Goal: Communication & Community: Answer question/provide support

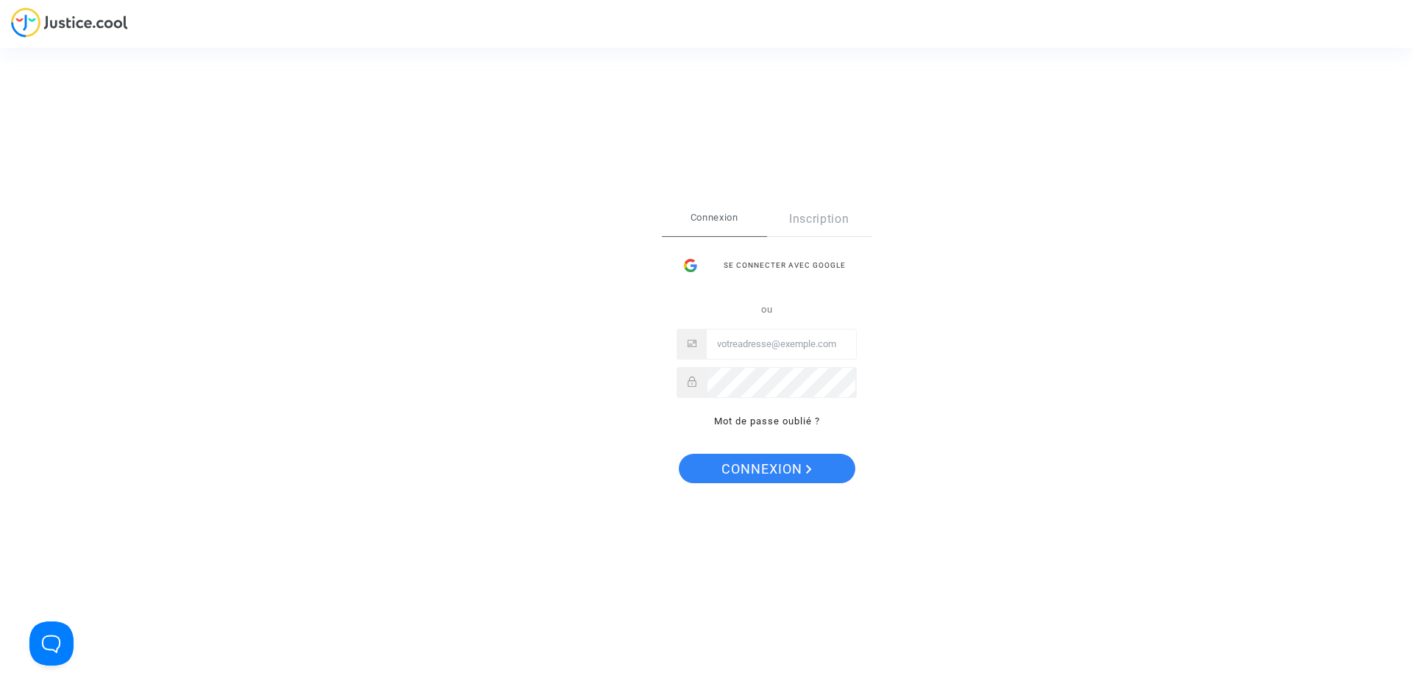
type input "gaillot.axel@gmail.com"
click at [775, 482] on span "Connexion" at bounding box center [767, 469] width 90 height 31
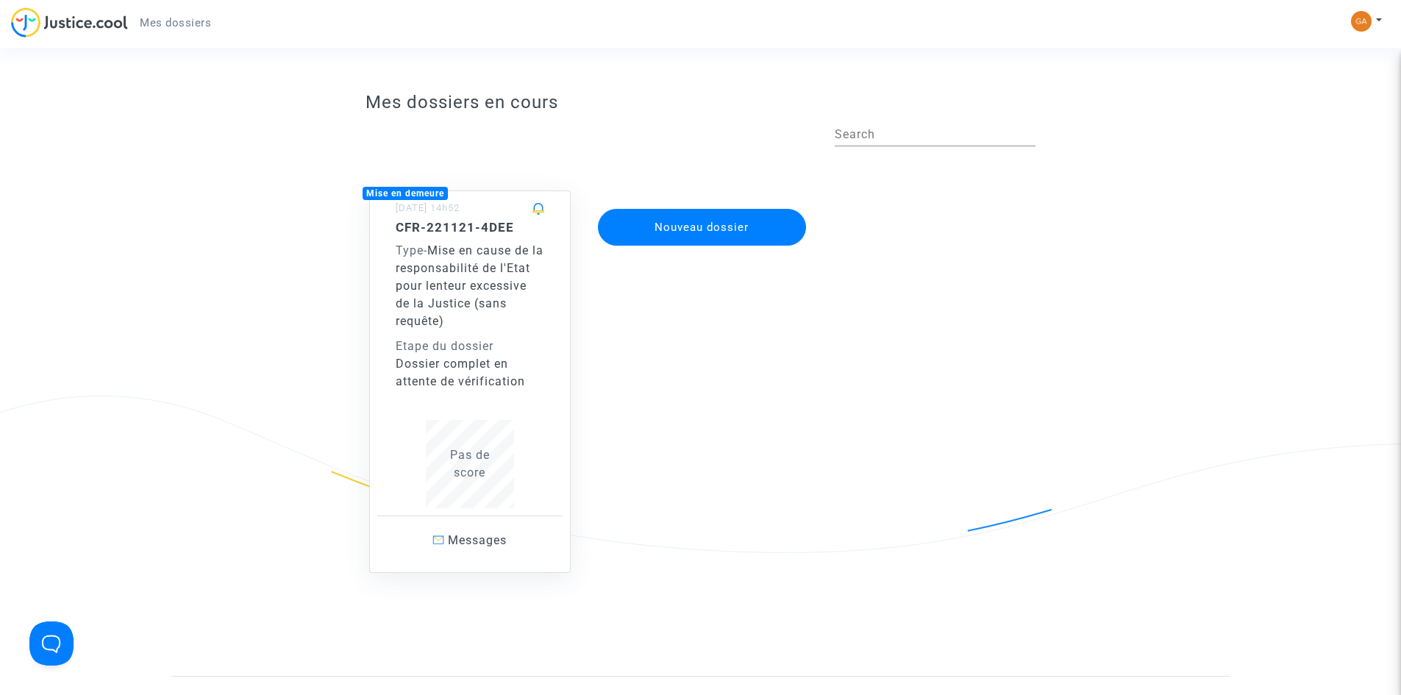
click at [566, 278] on div "Mise en demeure [DATE] 14h52 CFR-221121-4DEE Type - Mise en cause de la respons…" at bounding box center [470, 382] width 202 height 382
click at [519, 293] on div "Type - Mise en cause de la responsabilité de l'Etat pour lenteur excessive de l…" at bounding box center [470, 286] width 149 height 88
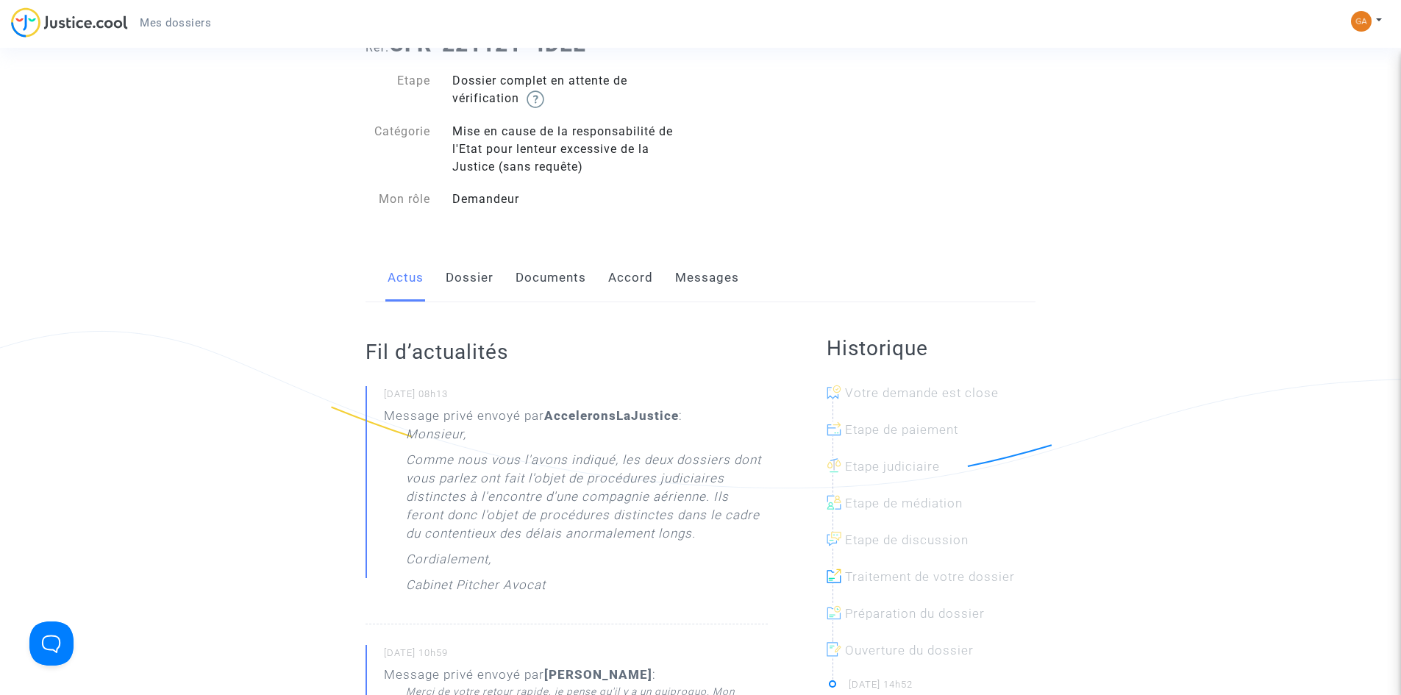
scroll to position [147, 0]
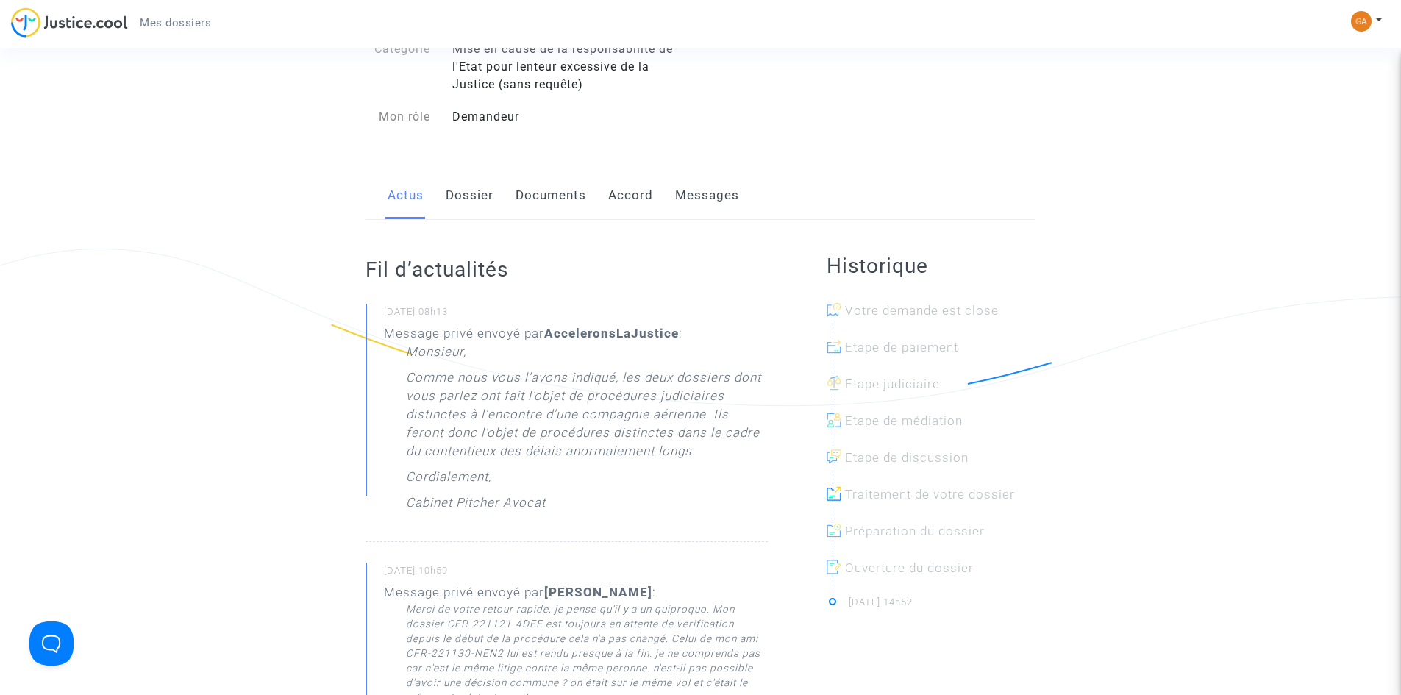
click at [707, 200] on link "Messages" at bounding box center [707, 195] width 64 height 49
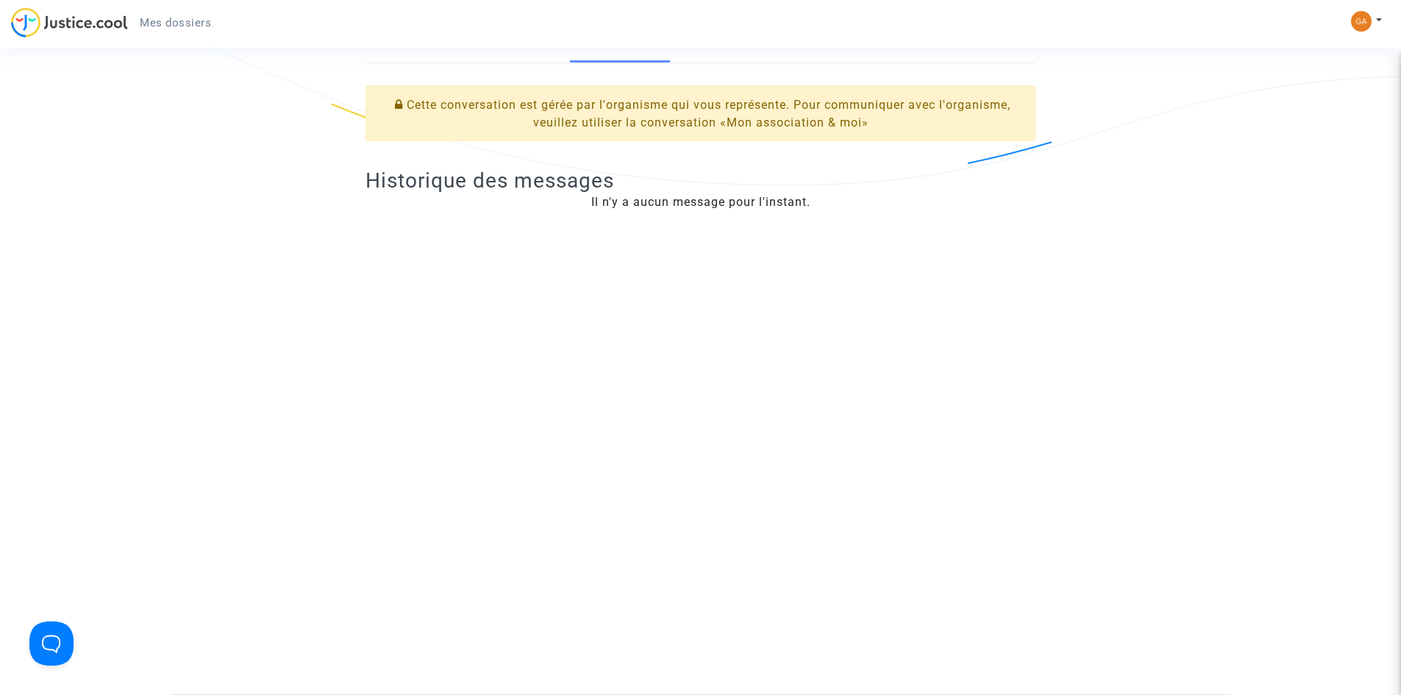
scroll to position [74, 0]
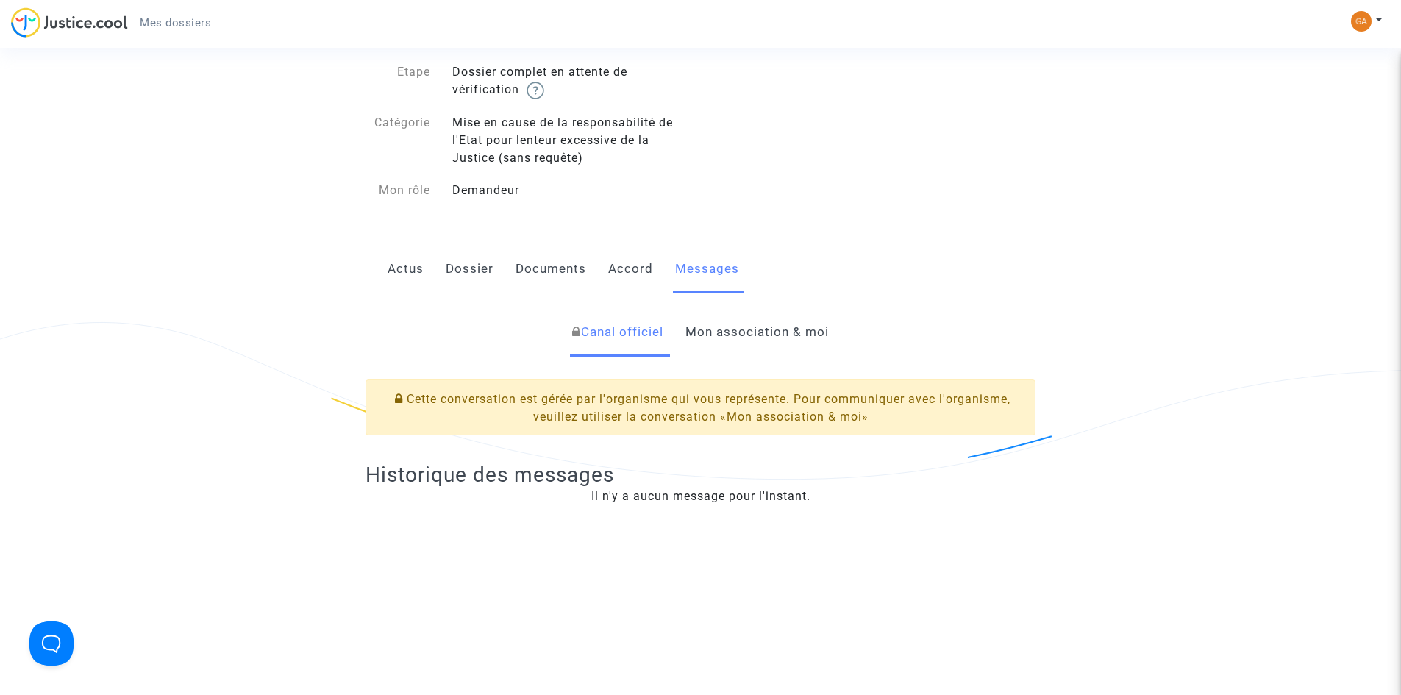
click at [724, 338] on link "Mon association & moi" at bounding box center [757, 332] width 143 height 49
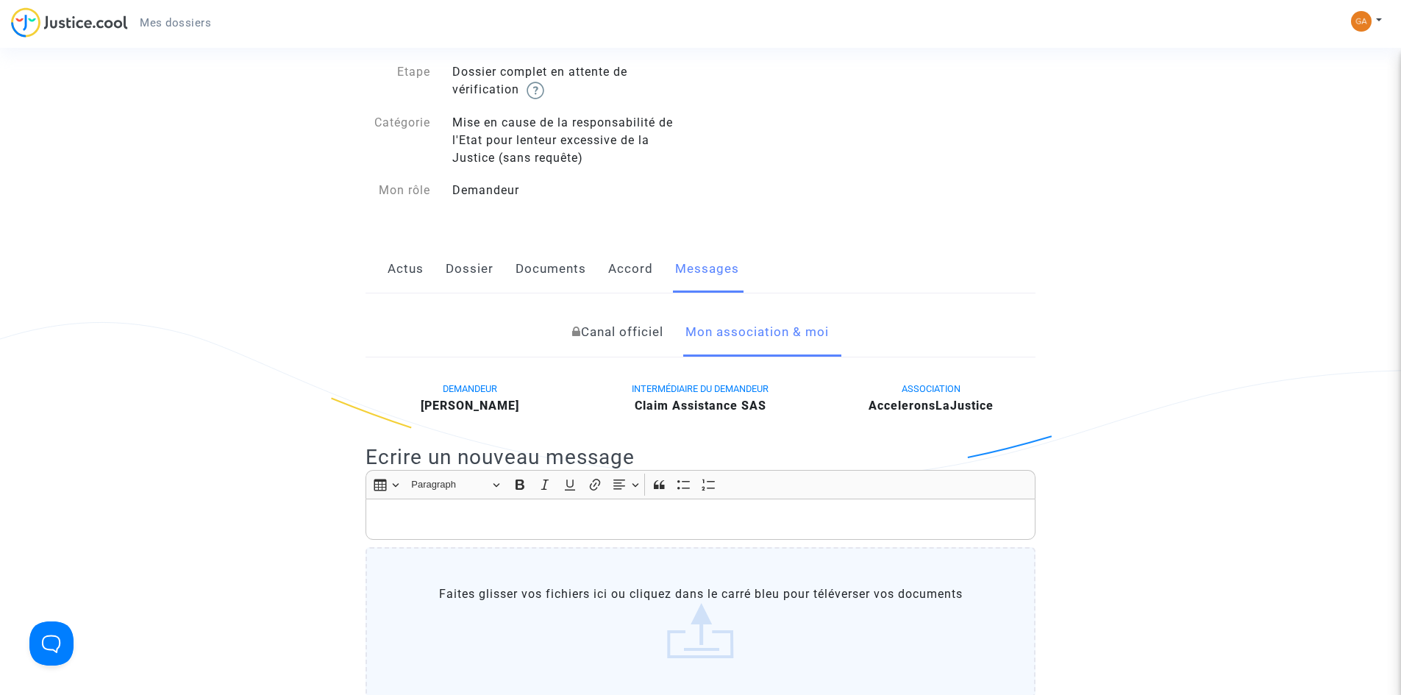
click at [558, 519] on p "Rich Text Editor, main" at bounding box center [701, 519] width 655 height 18
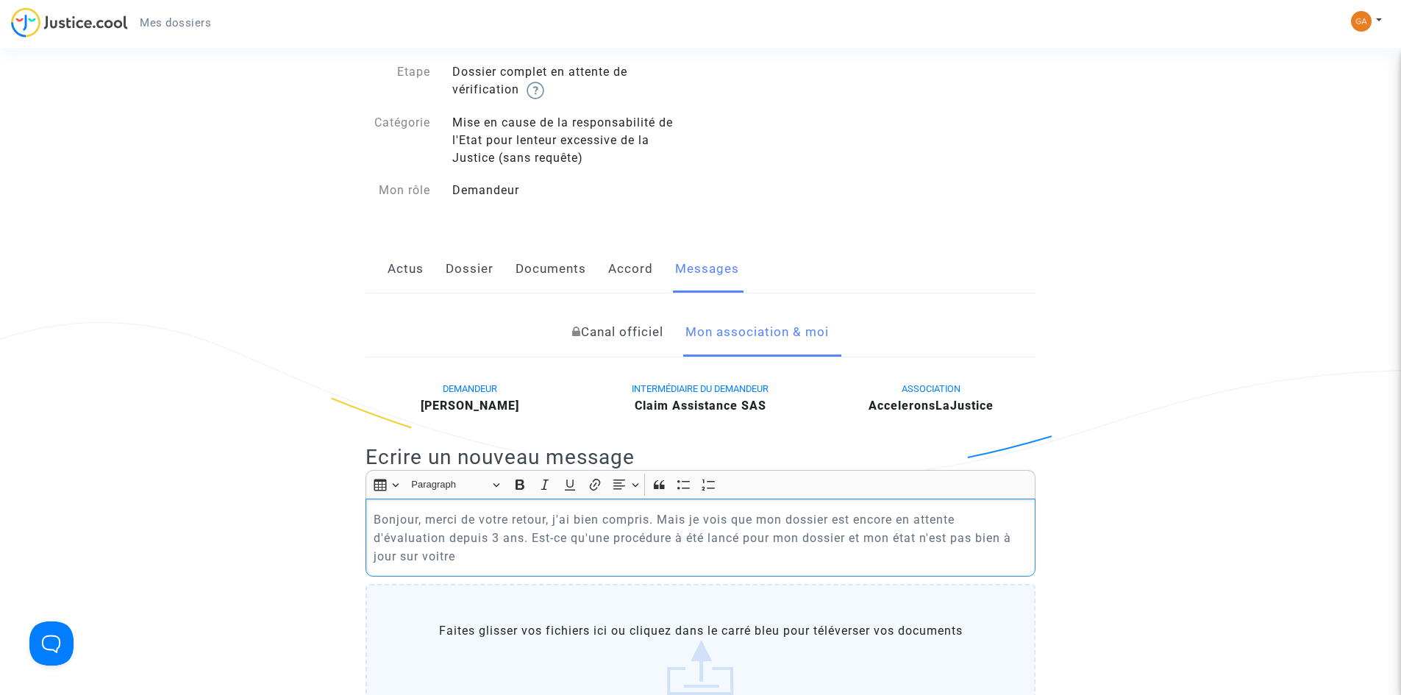
click at [505, 535] on p "Bonjour, merci de votre retour, j'ai bien compris. Mais je vois que mon dossier…" at bounding box center [701, 537] width 655 height 55
click at [492, 549] on p "Bonjour, merci de votre retour, j'ai bien compris. Mais je vois que mon dossier…" at bounding box center [701, 537] width 655 height 55
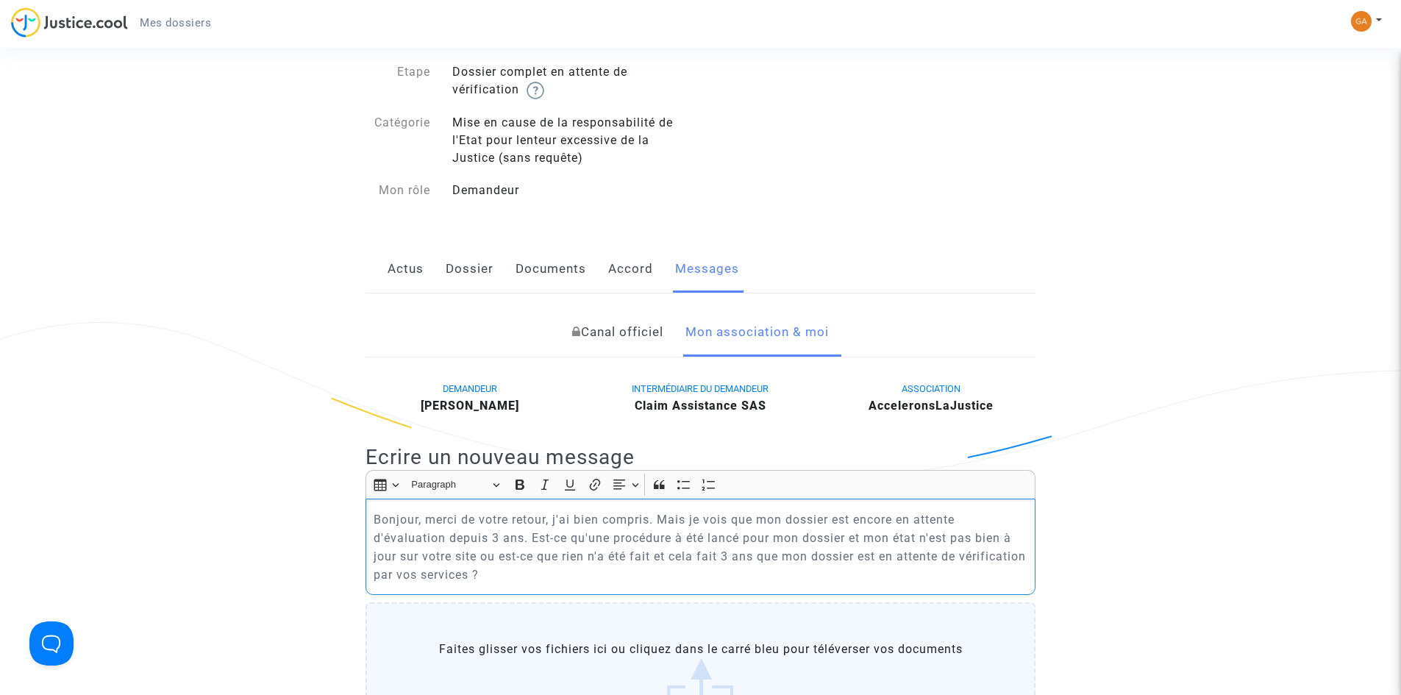
click at [575, 573] on p "Bonjour, merci de votre retour, j'ai bien compris. Mais je vois que mon dossier…" at bounding box center [701, 547] width 655 height 74
click at [887, 516] on p "Bonjour, merci de votre retour, j'ai bien compris. Mais je vois que mon dossier…" at bounding box center [701, 547] width 655 height 74
click at [886, 549] on p "Bonjour, merci de votre retour, j'ai bien compris. Mais je vois que mon dossier…" at bounding box center [701, 547] width 655 height 74
click at [591, 577] on p "Bonjour, merci de votre retour, j'ai bien compris. Mais je vois que mon dossier…" at bounding box center [701, 547] width 655 height 74
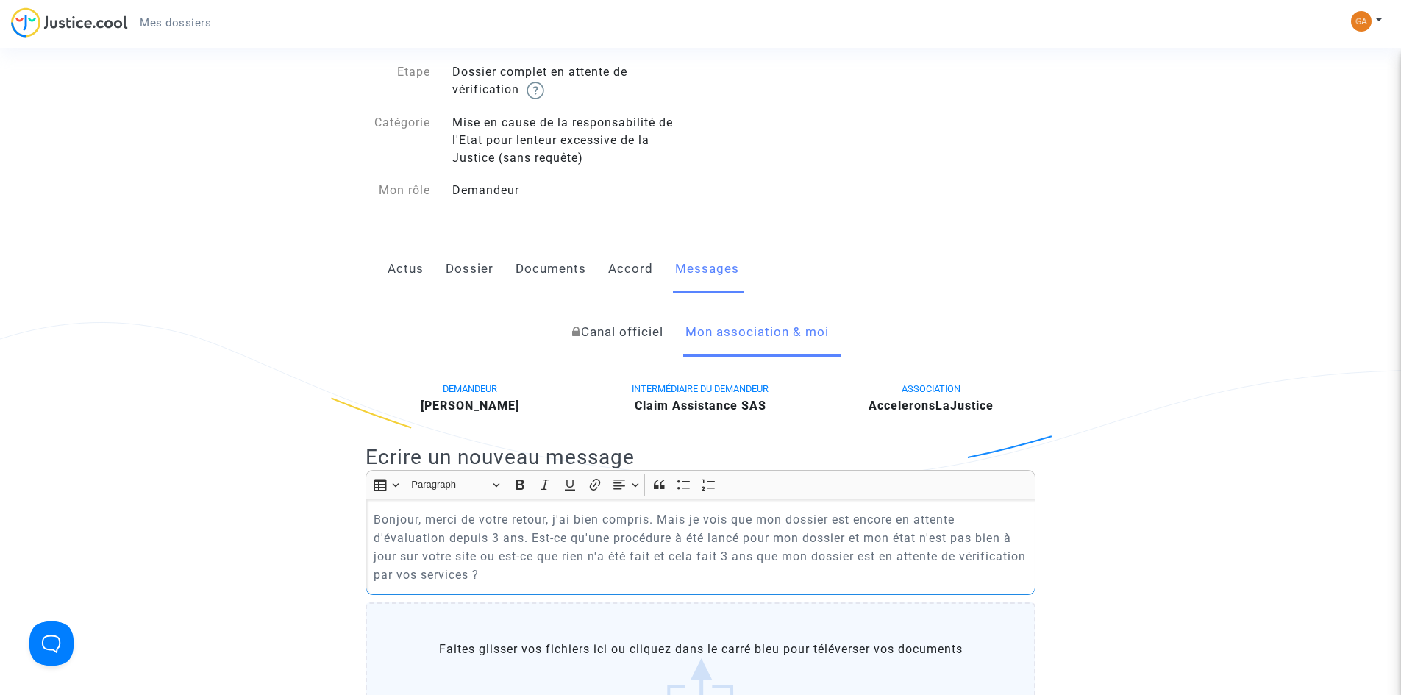
click at [591, 577] on p "Bonjour, merci de votre retour, j'ai bien compris. Mais je vois que mon dossier…" at bounding box center [701, 547] width 655 height 74
click at [572, 578] on p "Bonjour, merci de votre retour, j'ai bien compris. Mais je vois que mon dossier…" at bounding box center [701, 547] width 655 height 74
click at [569, 577] on p "Bonjour, merci de votre retour, j'ai bien compris. Mais je vois que mon dossier…" at bounding box center [701, 547] width 655 height 74
click at [597, 574] on p "Bonjour, merci de votre retour, j'ai bien compris. Mais je vois que mon dossier…" at bounding box center [701, 547] width 655 height 74
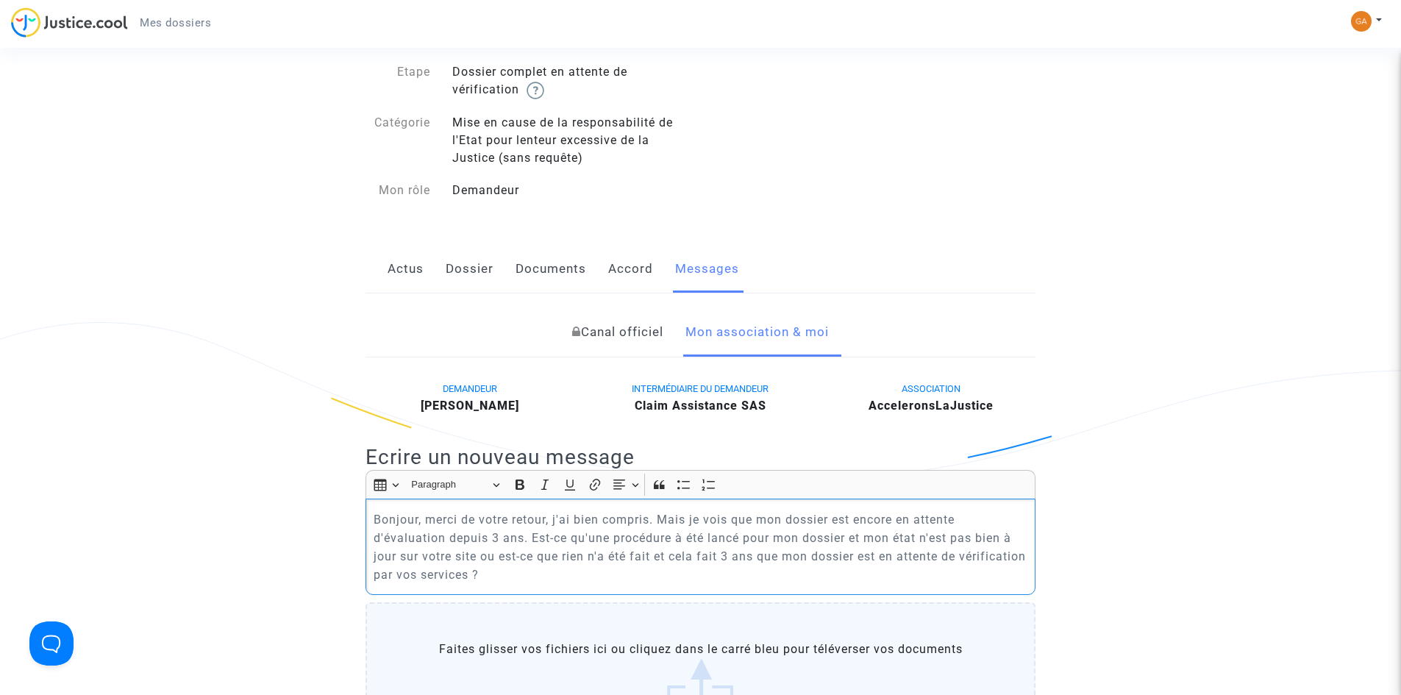
click at [743, 543] on p "Bonjour, merci de votre retour, j'ai bien compris. Mais je vois que mon dossier…" at bounding box center [701, 547] width 655 height 74
drag, startPoint x: 849, startPoint y: 544, endPoint x: 747, endPoint y: 541, distance: 102.3
click at [747, 541] on p "Bonjour, merci de votre retour, j'ai bien compris. Mais je vois que mon dossier…" at bounding box center [701, 547] width 655 height 74
drag, startPoint x: 809, startPoint y: 538, endPoint x: 427, endPoint y: 558, distance: 383.0
click at [427, 558] on p "Bonjour, merci de votre retour, j'ai bien compris. Mais je vois que mon dossier…" at bounding box center [701, 547] width 655 height 74
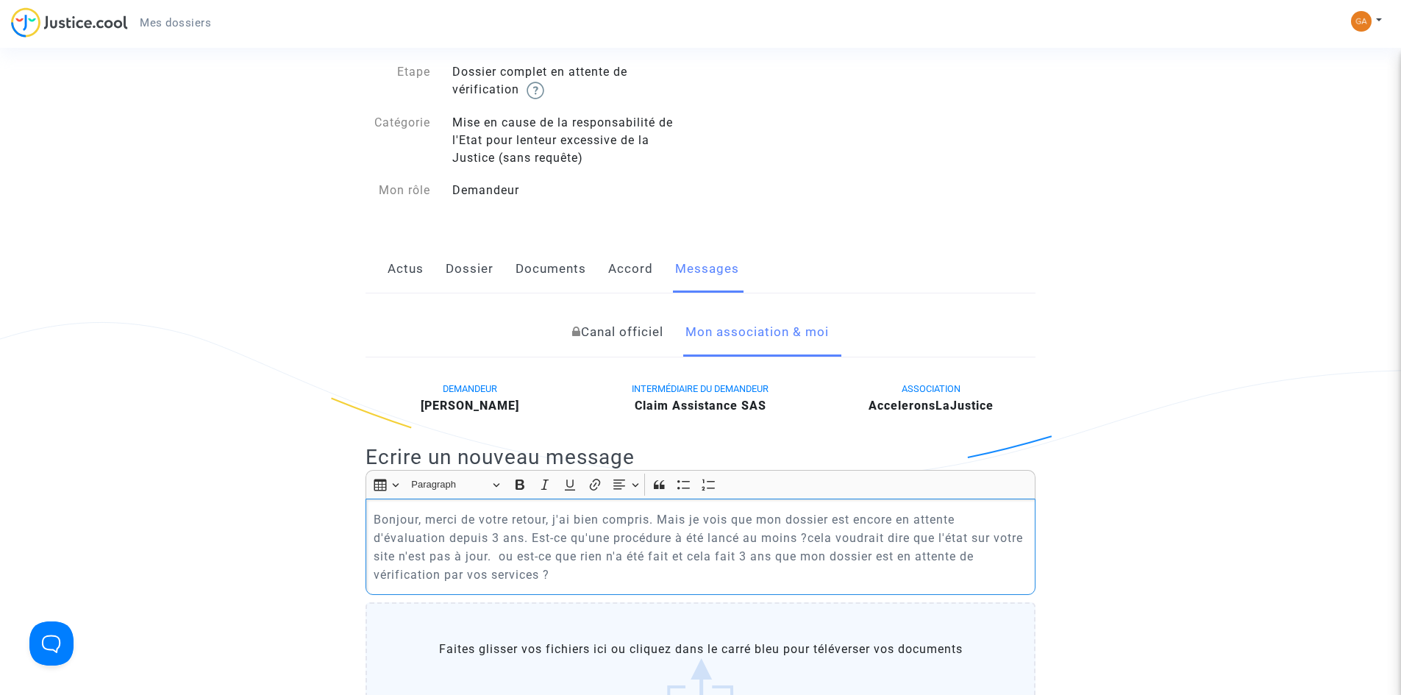
click at [579, 577] on p "Bonjour, merci de votre retour, j'ai bien compris. Mais je vois que mon dossier…" at bounding box center [701, 547] width 655 height 74
click at [556, 516] on p "Bonjour, merci de votre retour, j'ai bien compris. Mais je vois que mon dossier…" at bounding box center [701, 547] width 655 height 74
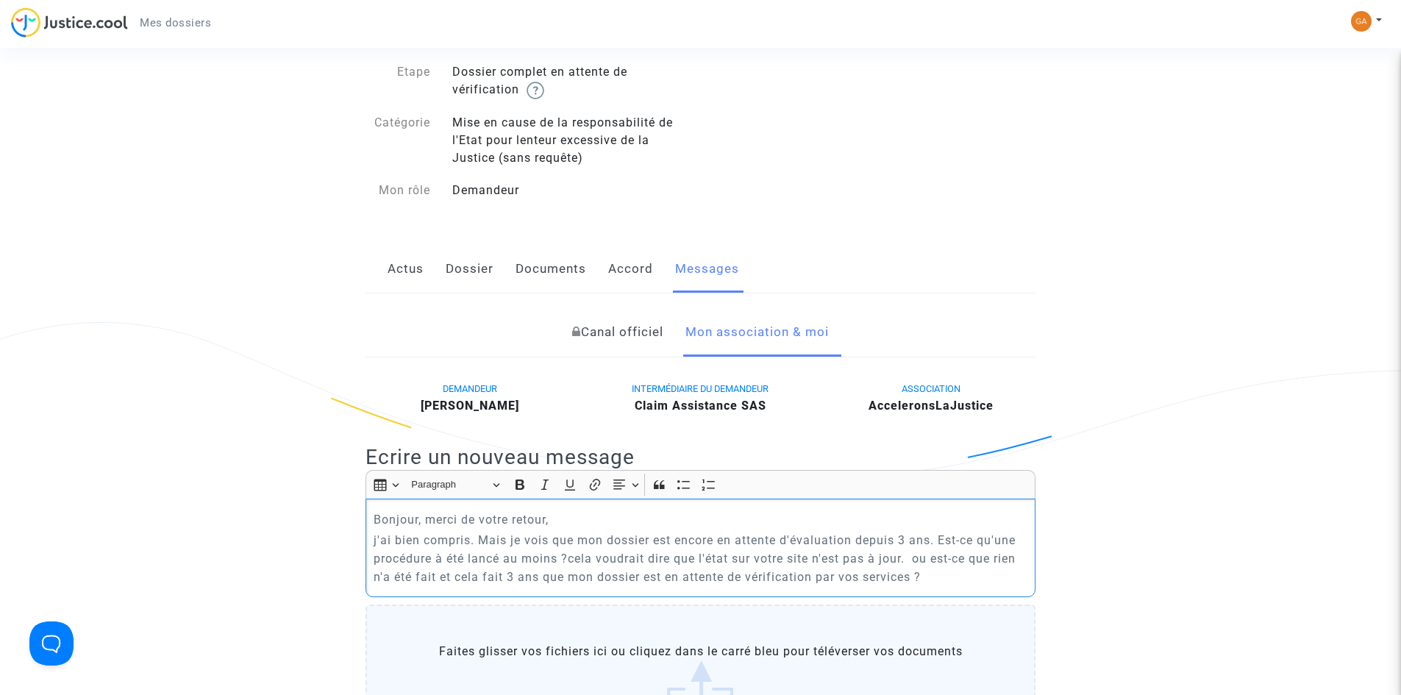
click at [546, 556] on p "j'ai bien compris. Mais je vois que mon dossier est encore en attente d'évaluat…" at bounding box center [701, 558] width 655 height 55
click at [620, 561] on p "j'ai bien compris. Mais je vois que mon dossier est encore en attente d'évaluat…" at bounding box center [701, 558] width 655 height 55
click at [905, 551] on p "j'ai bien compris. Mais je vois que mon dossier est encore en attente d'évaluat…" at bounding box center [701, 558] width 655 height 55
click at [917, 558] on p "j'ai bien compris. Mais je vois que mon dossier est encore en attente d'évaluat…" at bounding box center [701, 558] width 655 height 55
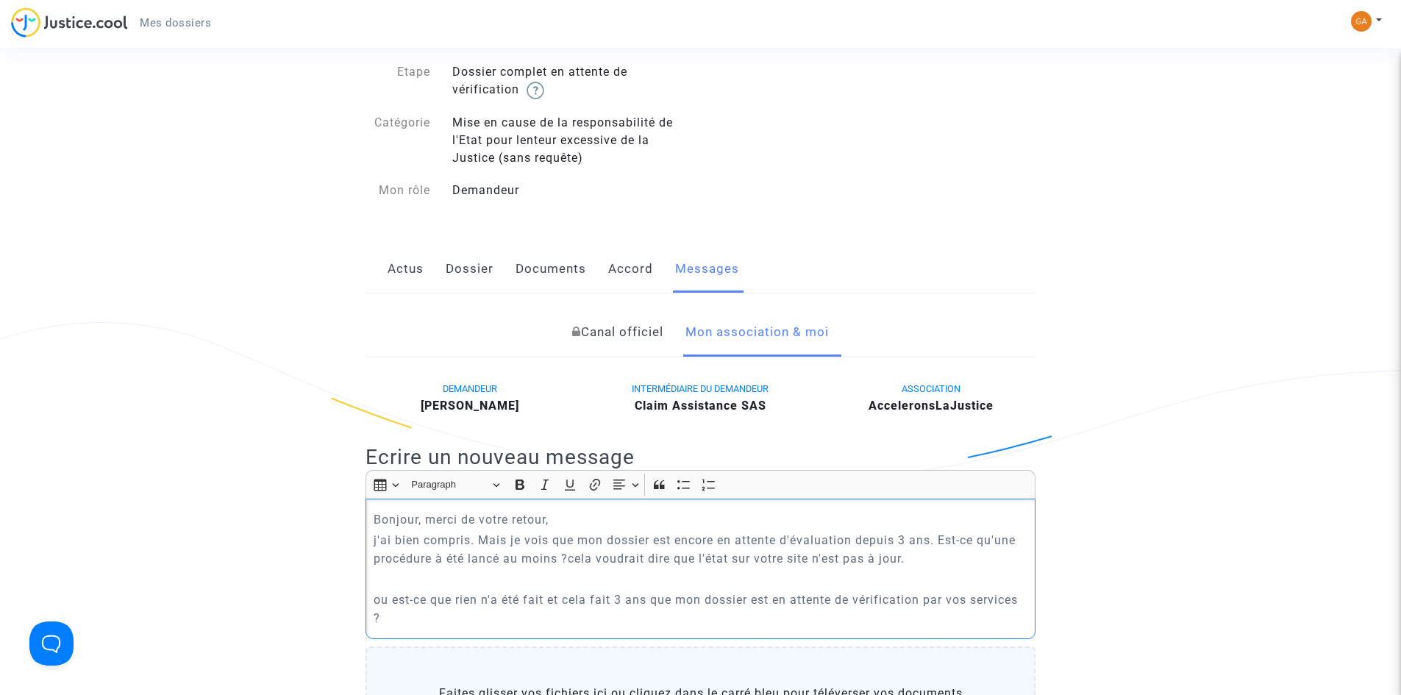
click at [725, 519] on p "Bonjour, merci de votre retour," at bounding box center [701, 519] width 655 height 18
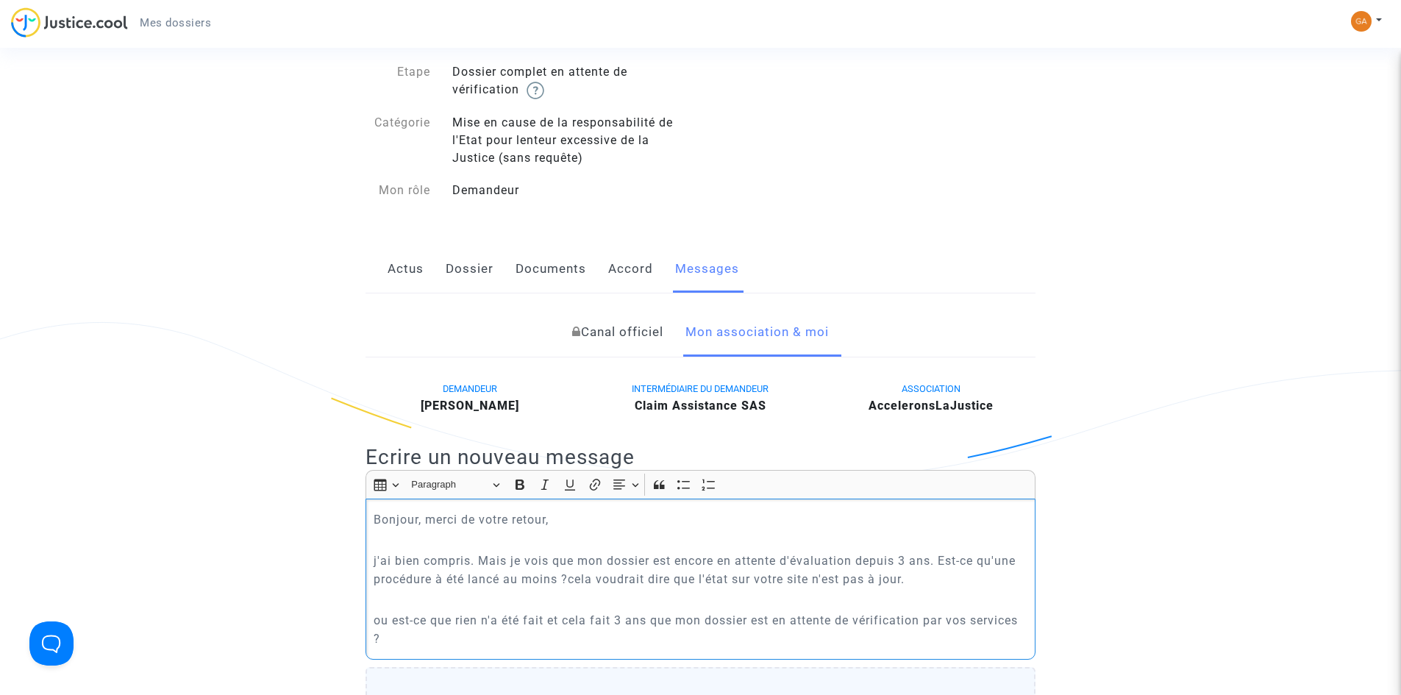
click at [374, 561] on p "j'ai bien compris. Mais je vois que mon dossier est encore en attente d'évaluat…" at bounding box center [701, 570] width 655 height 37
click at [593, 578] on p "J'ai bien compris. Mais je vois que mon dossier est encore en attente d'évaluat…" at bounding box center [701, 570] width 655 height 37
click at [869, 591] on p "Rich Text Editor, main" at bounding box center [701, 600] width 655 height 18
click at [923, 588] on p "J'ai bien compris. Mais je vois que mon dossier est encore en attente d'évaluat…" at bounding box center [701, 570] width 655 height 37
click at [945, 576] on p "J'ai bien compris. Mais je vois que mon dossier est encore en attente d'évaluat…" at bounding box center [701, 570] width 655 height 37
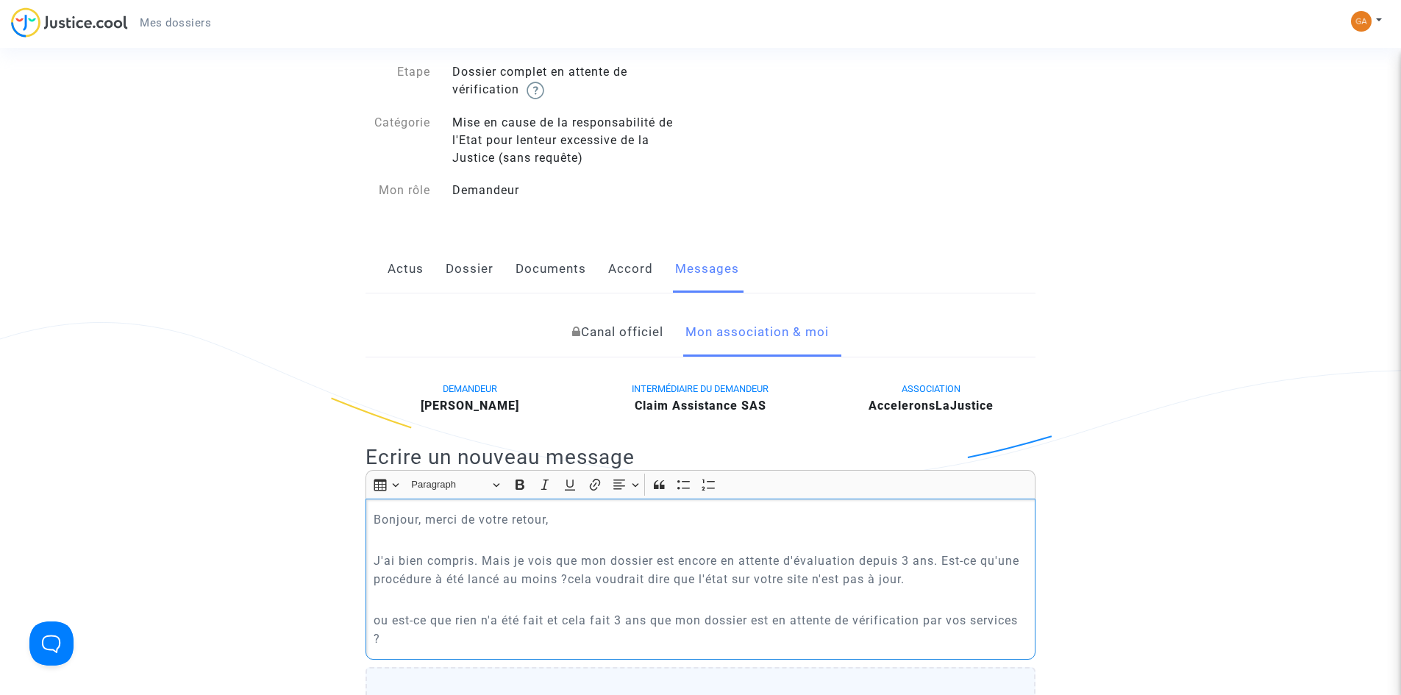
click at [863, 557] on p "J'ai bien compris. Mais je vois que mon dossier est encore en attente d'évaluat…" at bounding box center [701, 570] width 655 height 37
click at [952, 581] on p "J'ai bien compris. Mais je vois que mon dossier est encore en attente de vérifi…" at bounding box center [701, 570] width 655 height 37
click at [608, 620] on p "ou est-ce que rien n'a été fait et cela fait 3 ans que mon dossier est en atten…" at bounding box center [701, 629] width 655 height 37
click at [594, 604] on p "Rich Text Editor, main" at bounding box center [701, 600] width 655 height 18
click at [614, 582] on p "J'ai bien compris. Mais je vois que mon dossier est encore en attente de vérifi…" at bounding box center [701, 570] width 655 height 37
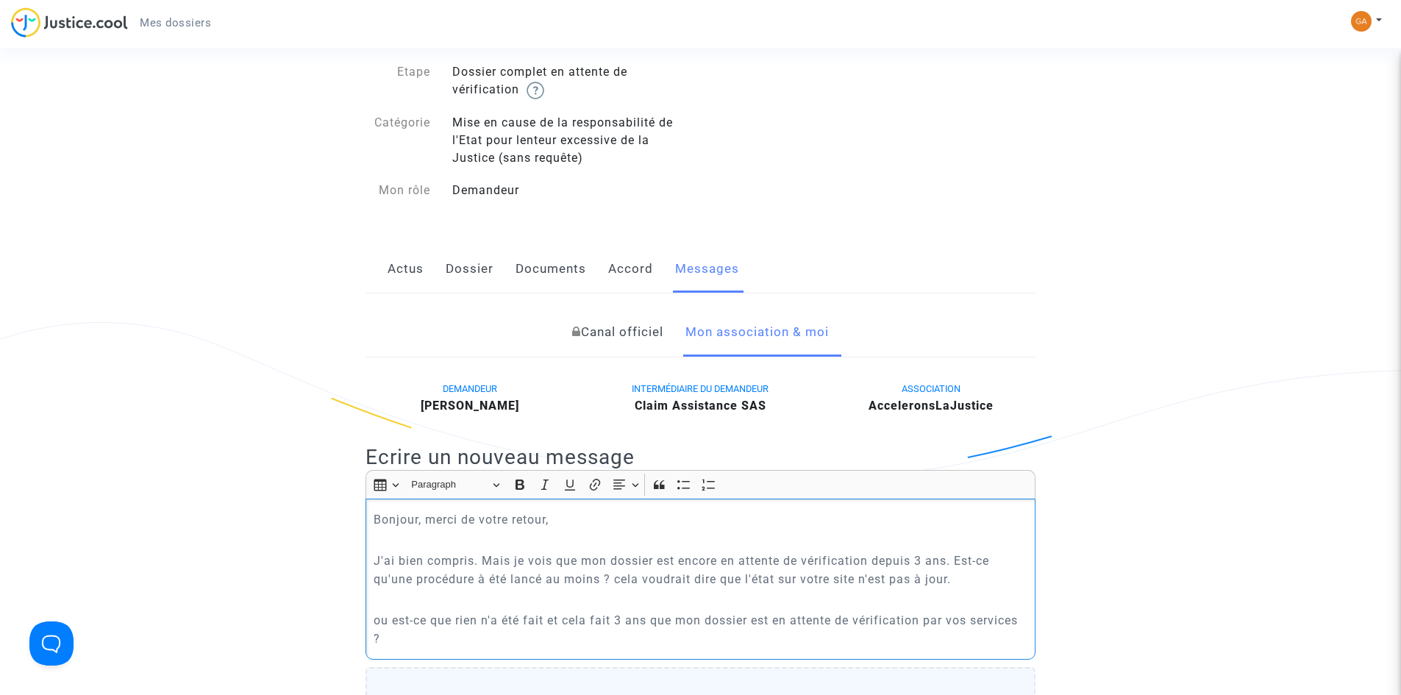
click at [845, 591] on p "Rich Text Editor, main" at bounding box center [701, 600] width 655 height 18
click at [977, 591] on p "Rich Text Editor, main" at bounding box center [701, 600] width 655 height 18
click at [382, 619] on p "ou est-ce que rien n'a été fait et cela fait 3 ans que mon dossier est en atten…" at bounding box center [701, 629] width 655 height 37
click at [734, 613] on p "Ou est-ce que rien n'a été fait et cela fait 3 ans que mon dossier est en atten…" at bounding box center [701, 629] width 655 height 37
click at [735, 627] on p "Ou est-ce que rien n'a été fait et cela fait 3 ans que mon dossier est en atten…" at bounding box center [701, 629] width 655 height 37
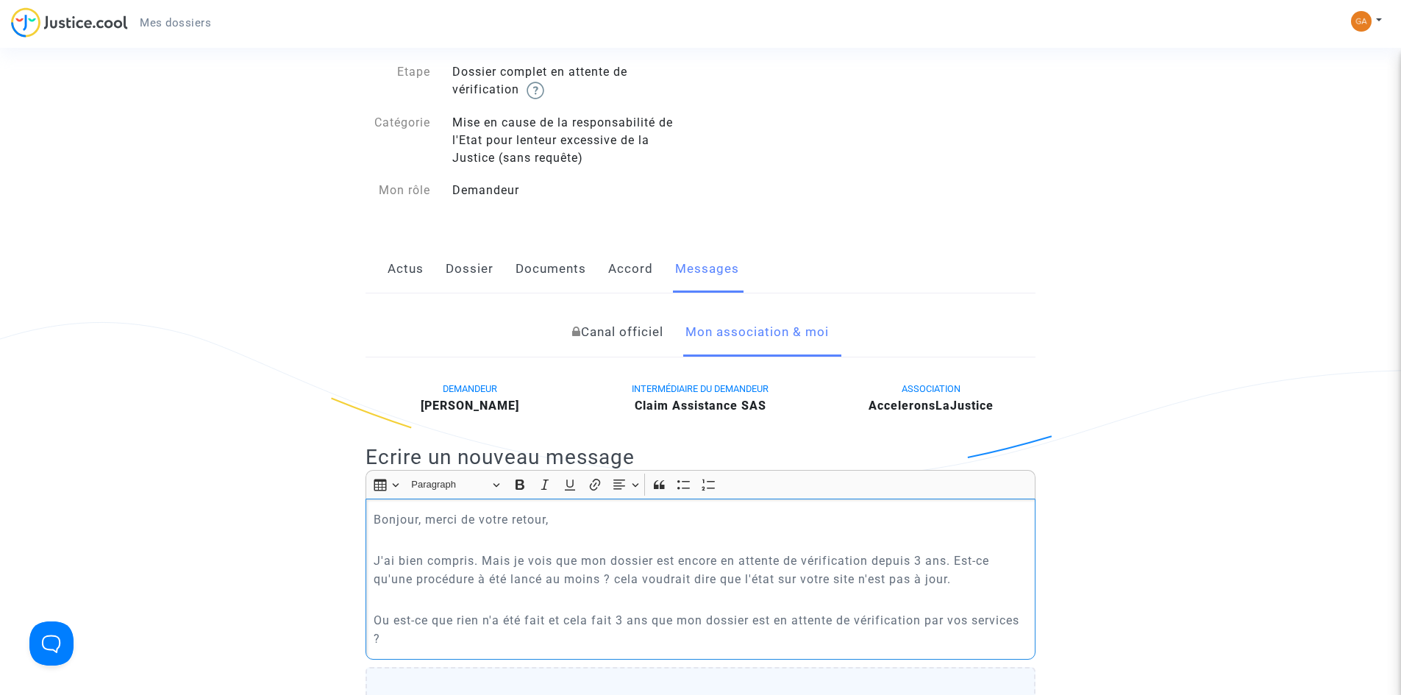
click at [654, 646] on p "Ou est-ce que rien n'a été fait et cela fait 3 ans que mon dossier est en atten…" at bounding box center [701, 629] width 655 height 37
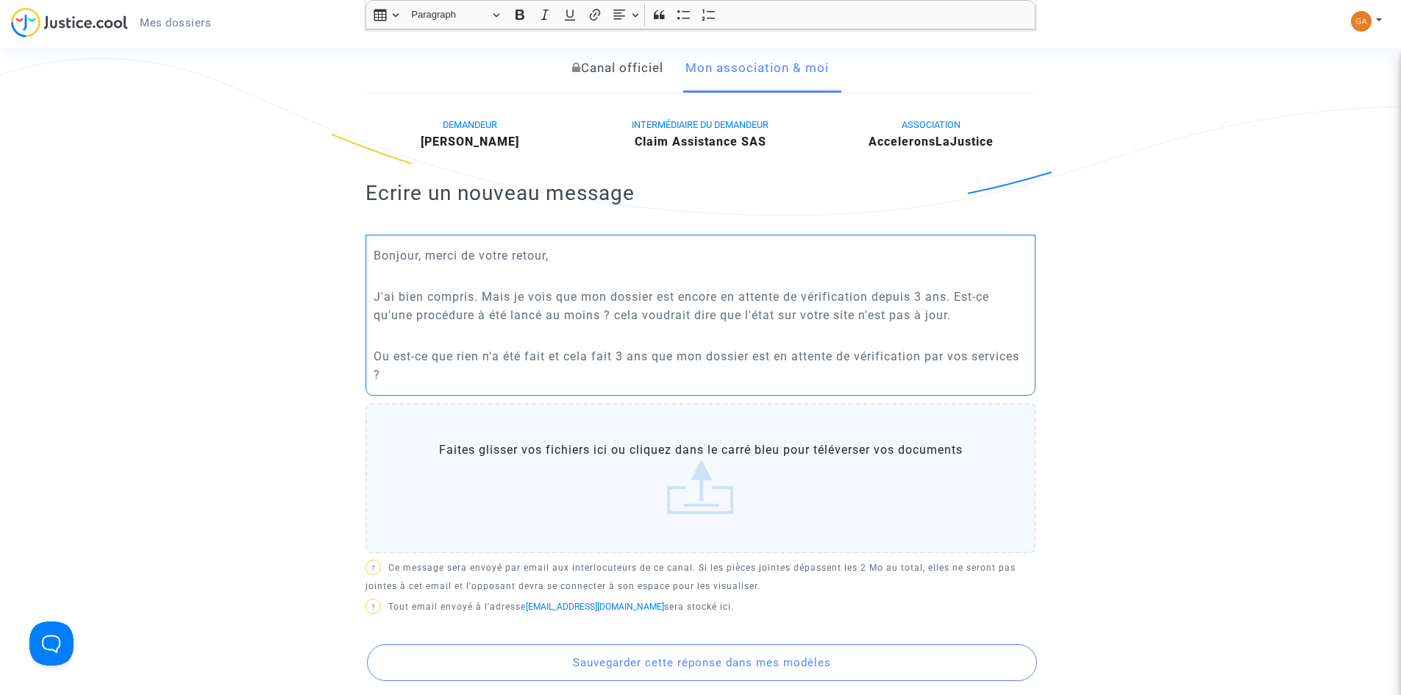
scroll to position [294, 0]
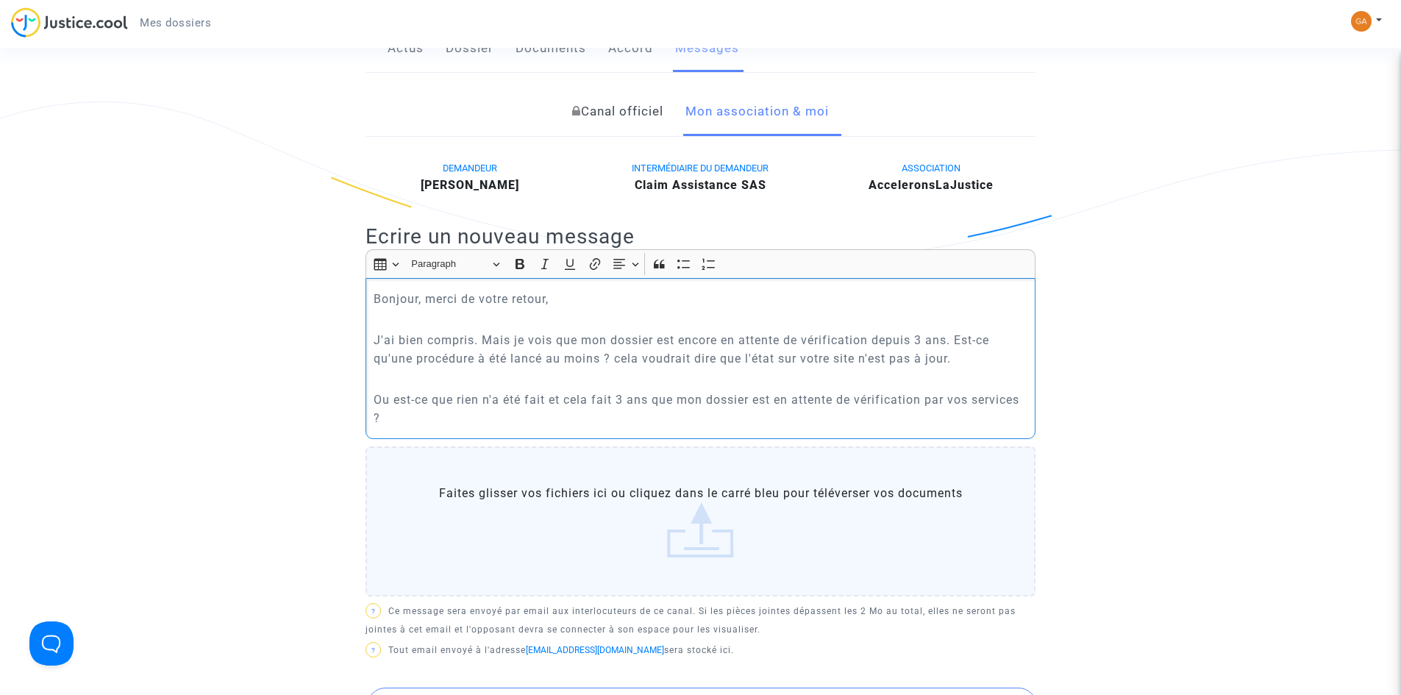
click at [549, 434] on div "Bonjour, merci de votre retour, J'ai bien compris. Mais je vois que mon dossier…" at bounding box center [701, 358] width 670 height 161
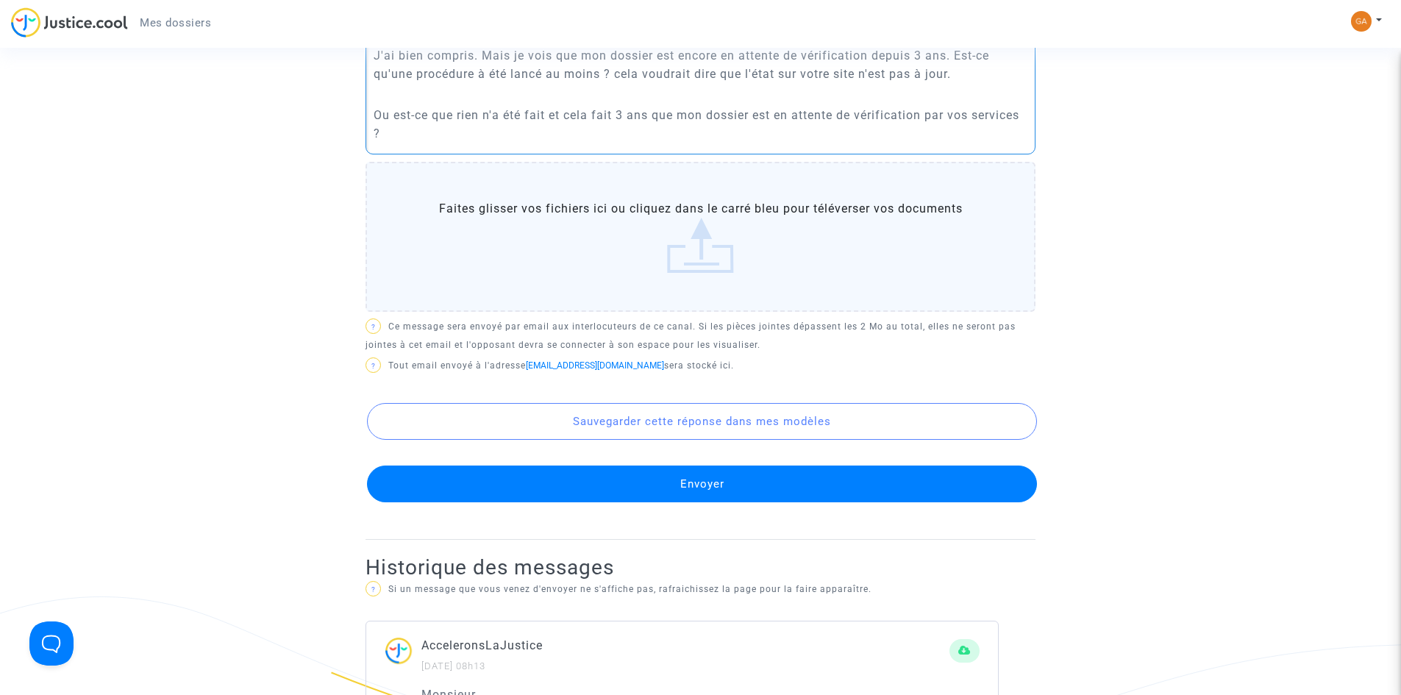
scroll to position [588, 0]
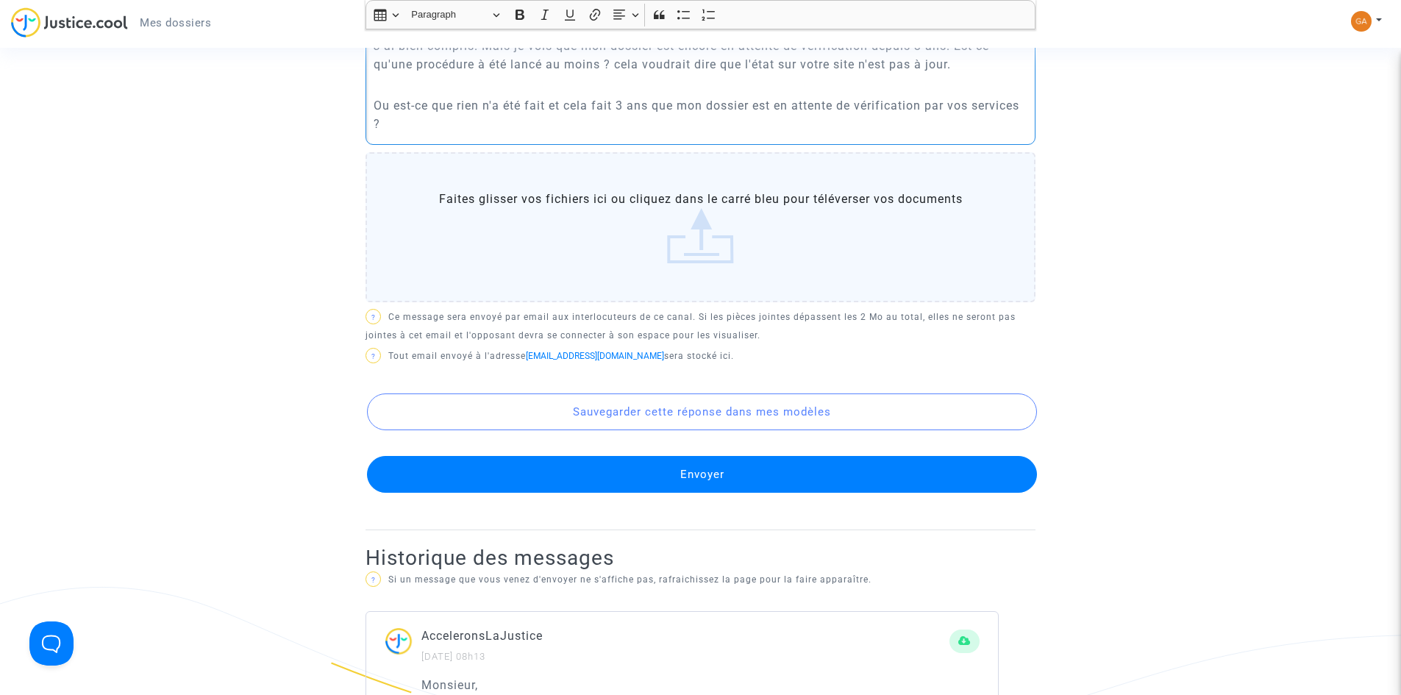
click at [680, 484] on button "Envoyer" at bounding box center [702, 474] width 670 height 37
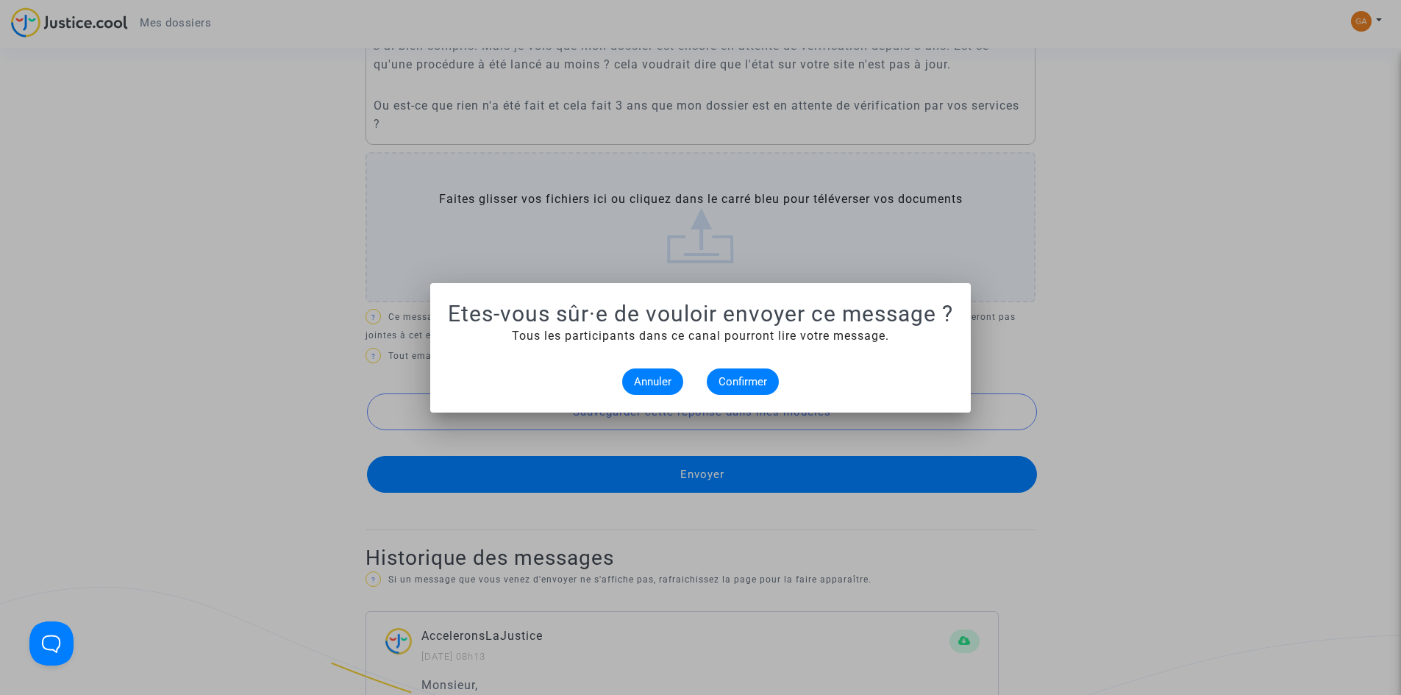
scroll to position [0, 0]
click at [758, 395] on mat-dialog-container "Etes-vous sûr·e de vouloir envoyer ce message ? Tous les participants dans ce c…" at bounding box center [700, 347] width 541 height 129
click at [756, 387] on span "Confirmer" at bounding box center [743, 381] width 49 height 13
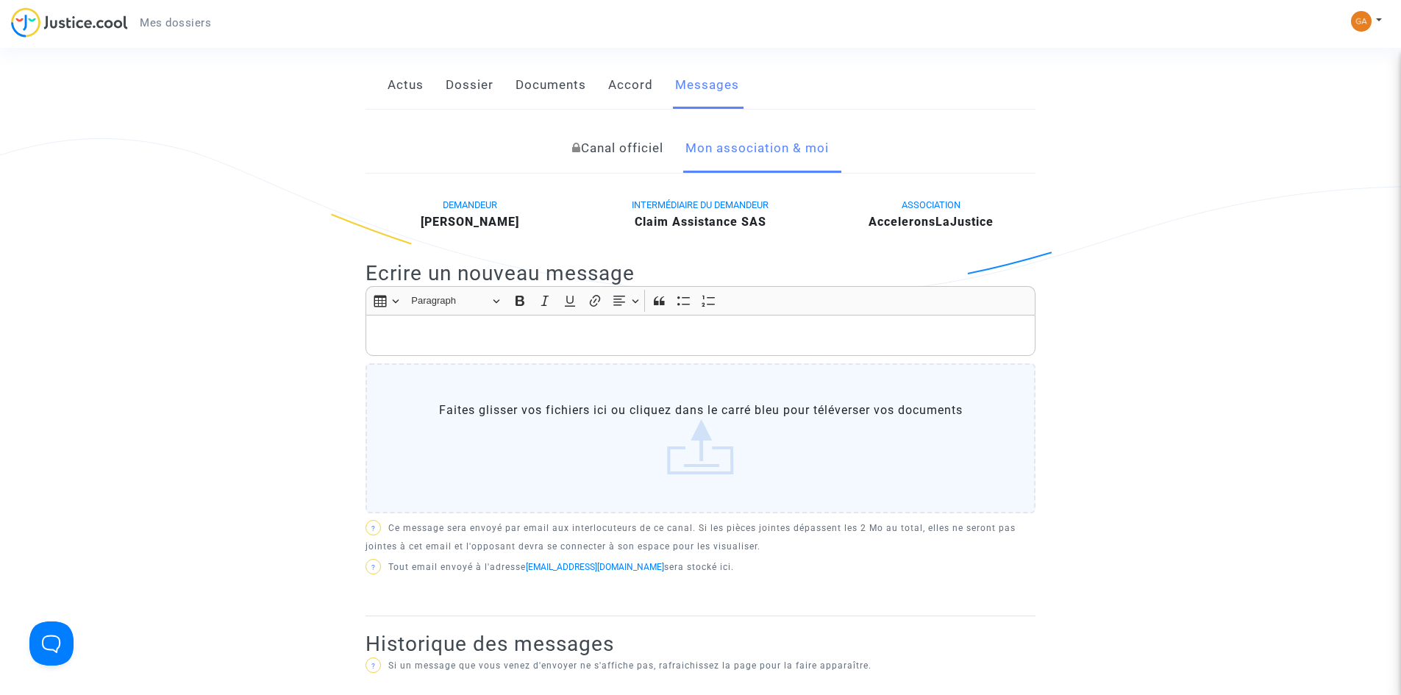
scroll to position [515, 0]
